Goal: Information Seeking & Learning: Understand process/instructions

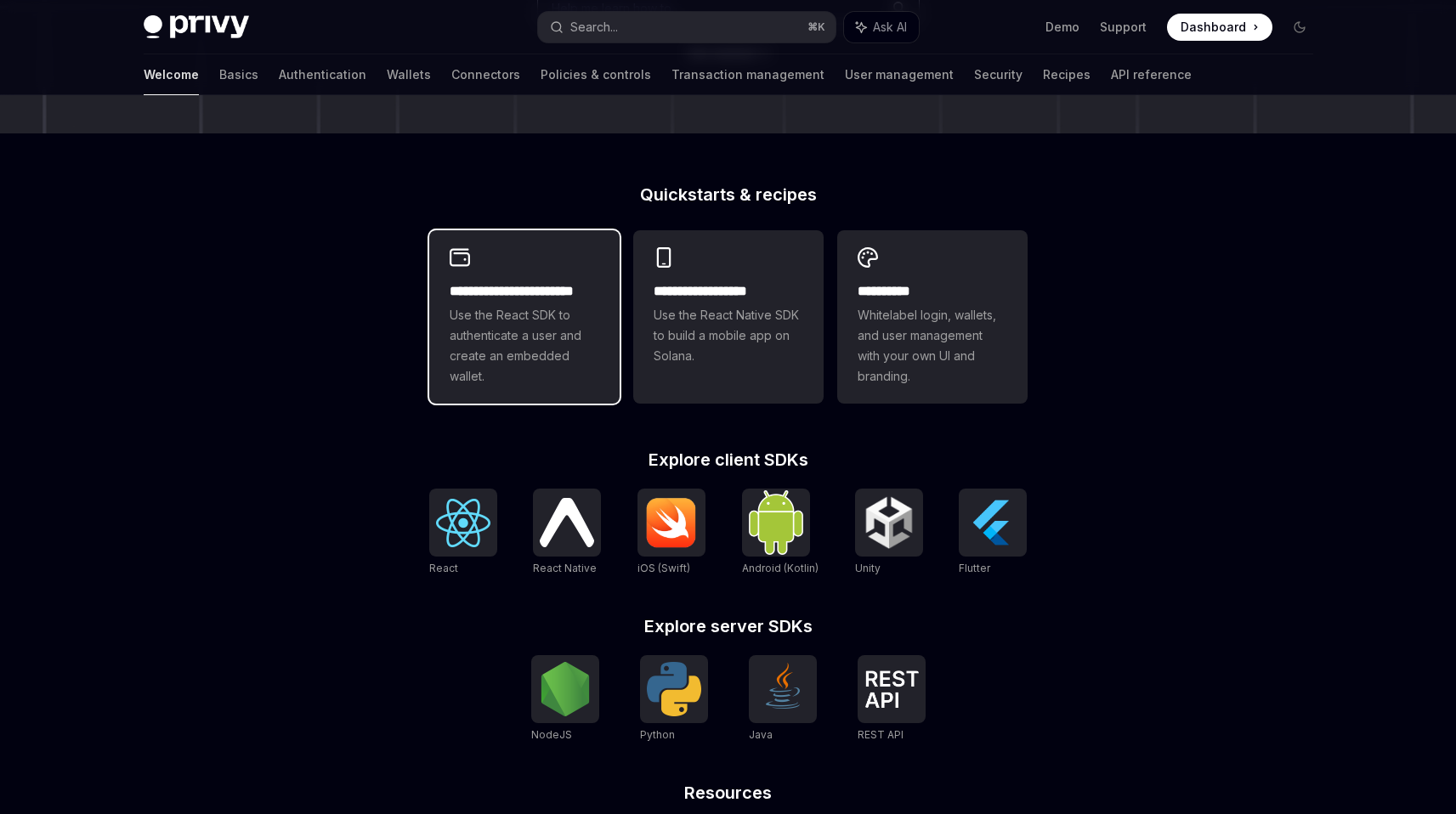
scroll to position [371, 0]
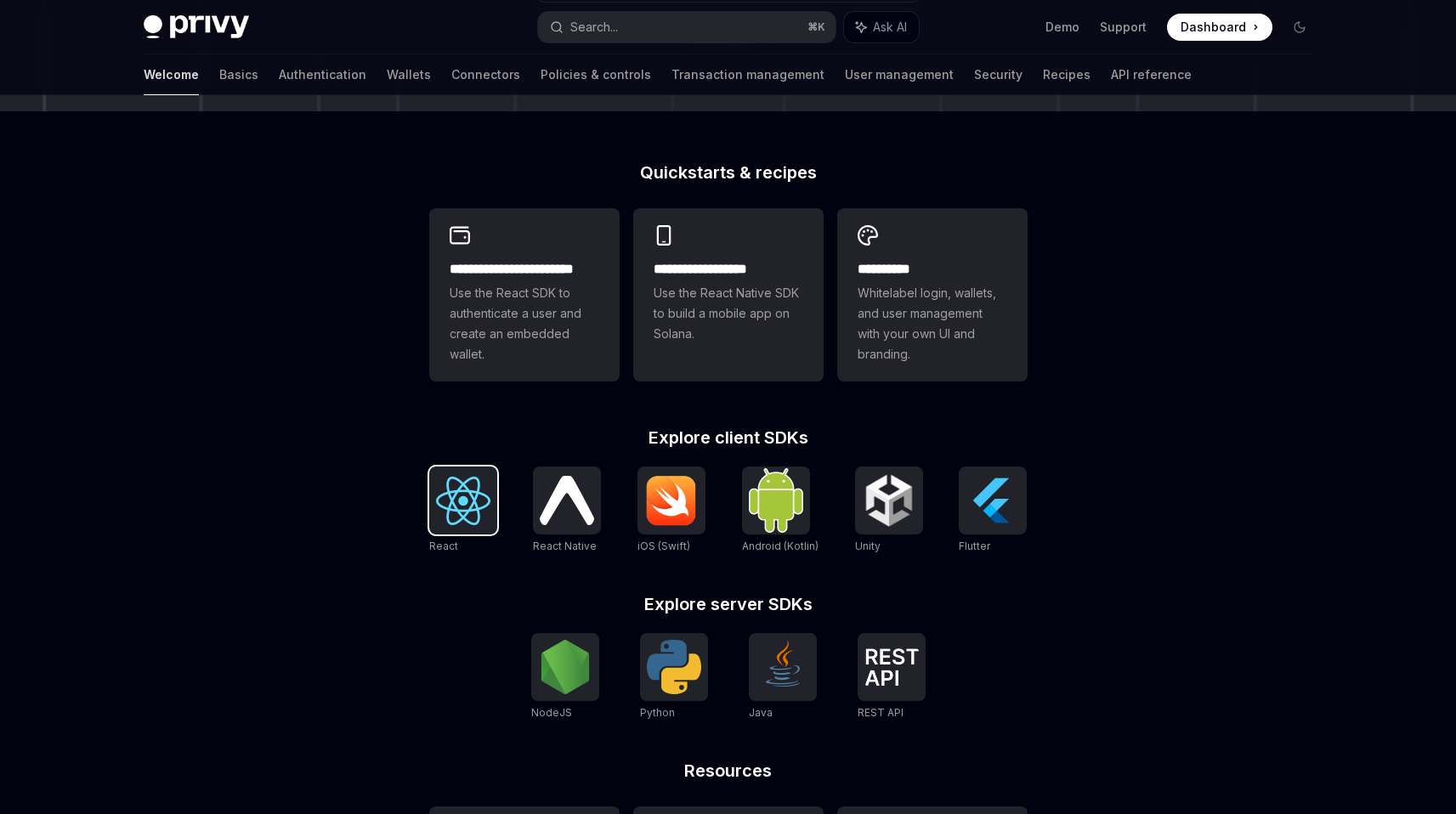
click at [451, 515] on img at bounding box center [463, 501] width 54 height 49
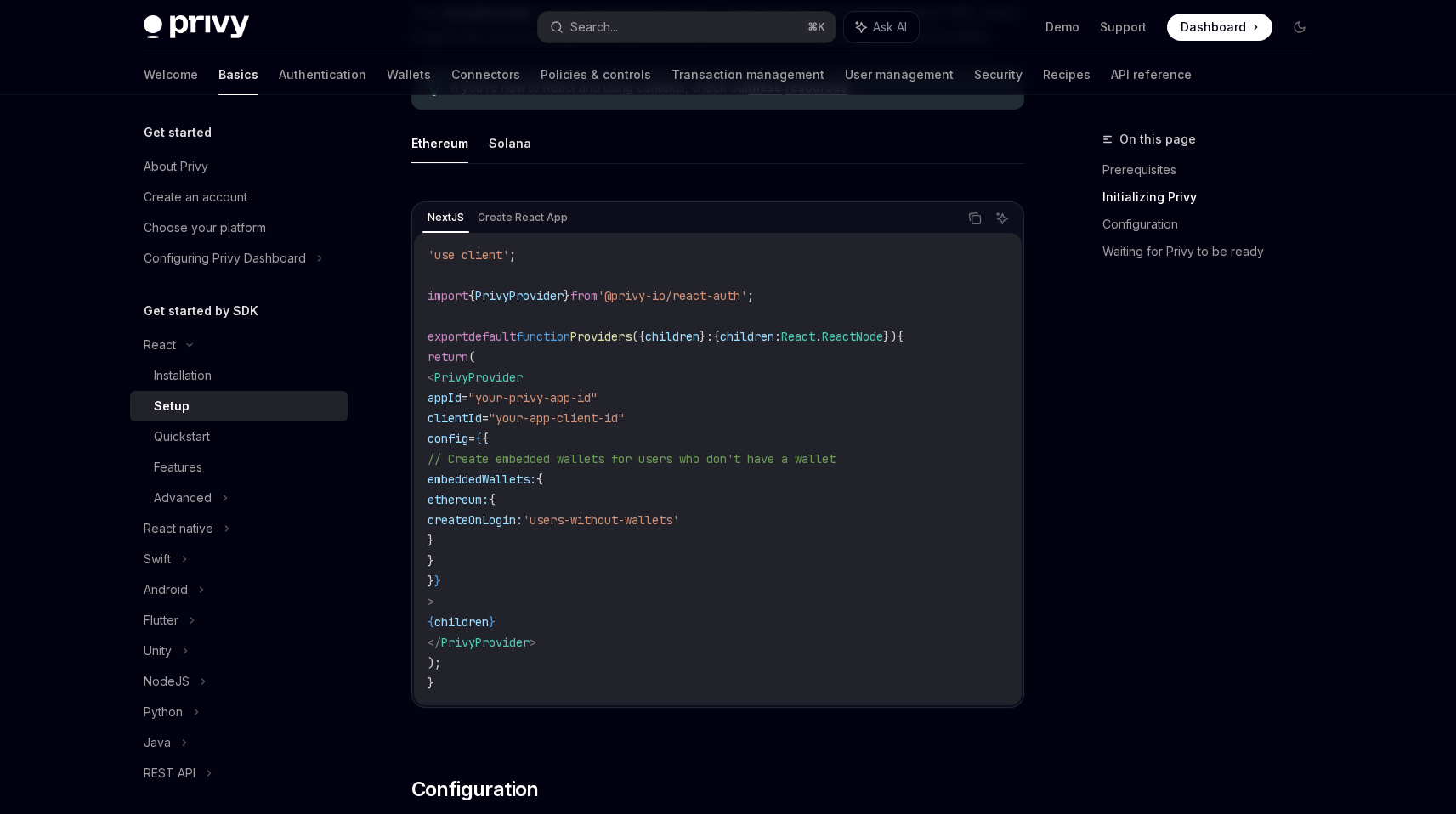
scroll to position [483, 0]
click at [230, 500] on div "Advanced" at bounding box center [239, 498] width 218 height 31
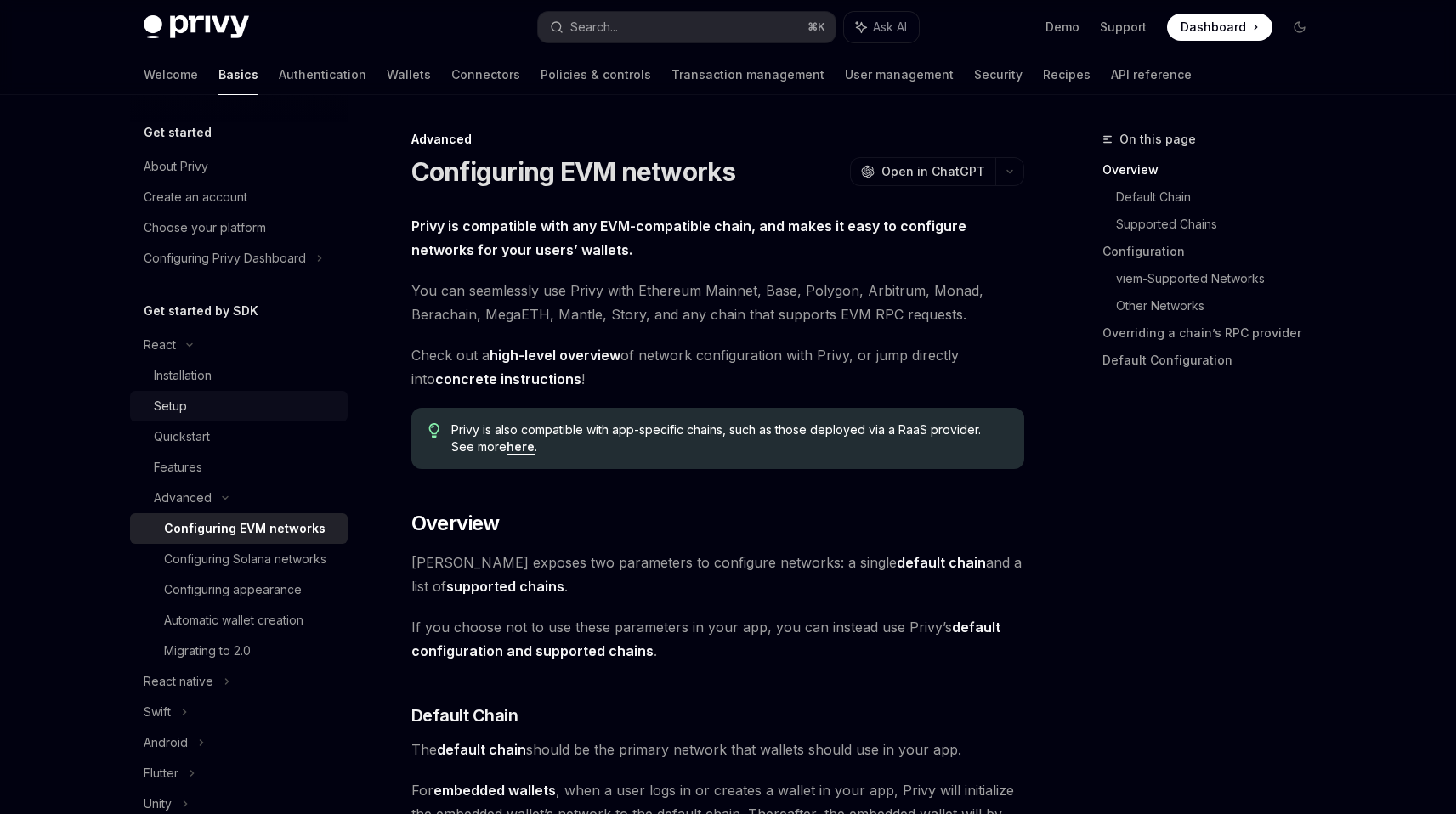
click at [252, 413] on div "Setup" at bounding box center [245, 406] width 183 height 21
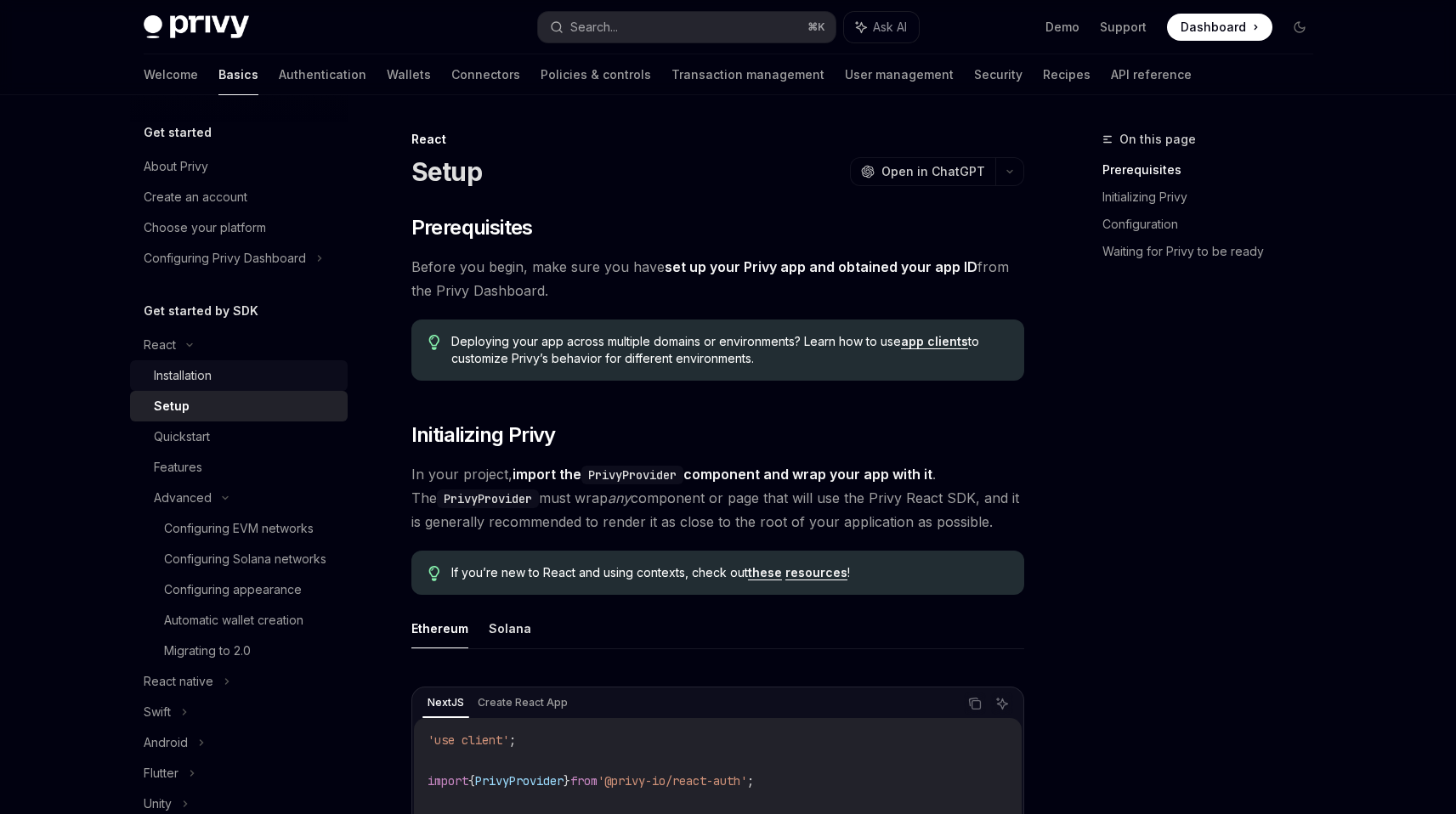
click at [259, 388] on link "Installation" at bounding box center [239, 375] width 218 height 31
type textarea "*"
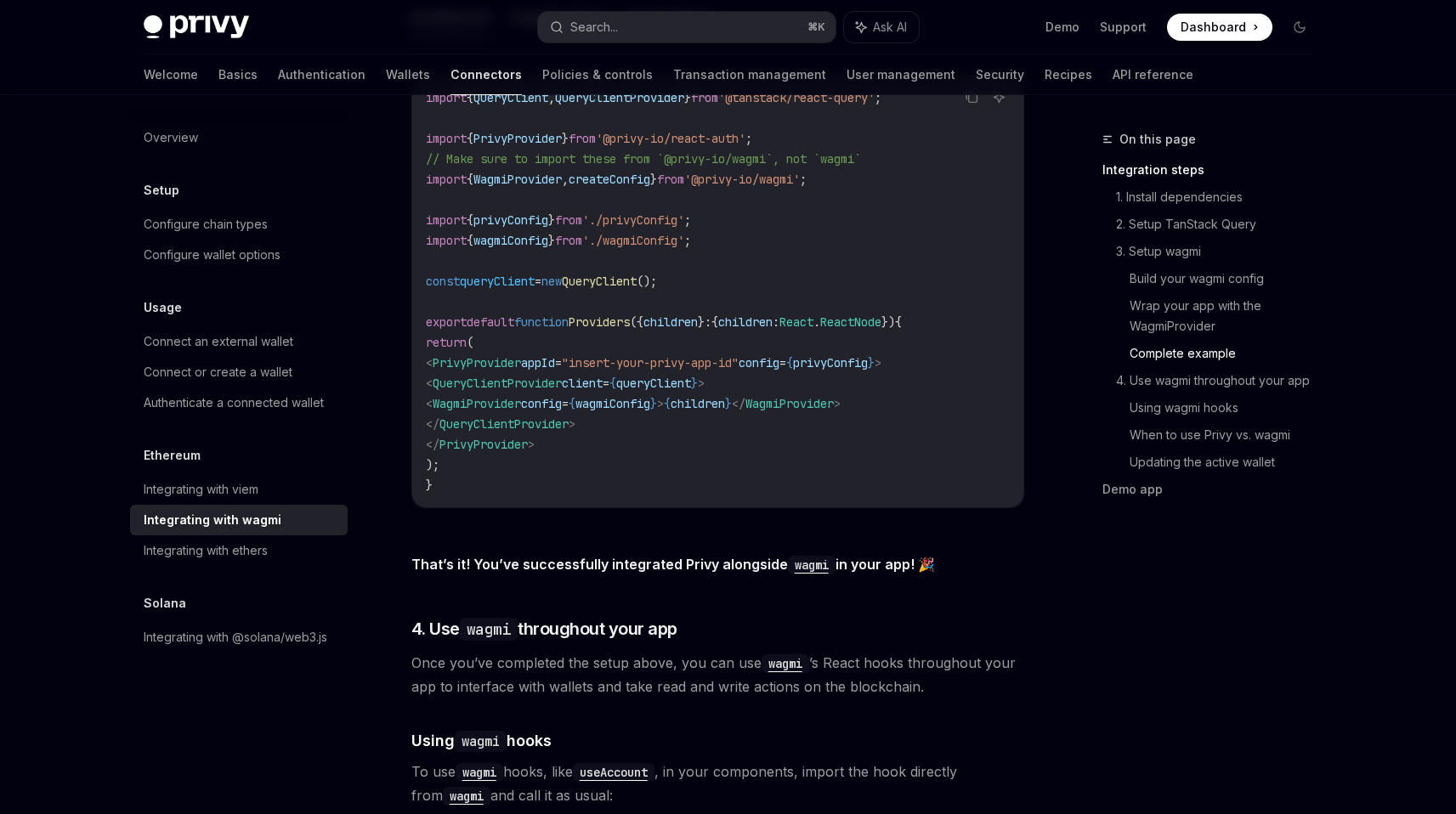
scroll to position [2981, 0]
